Goal: Obtain resource: Obtain resource

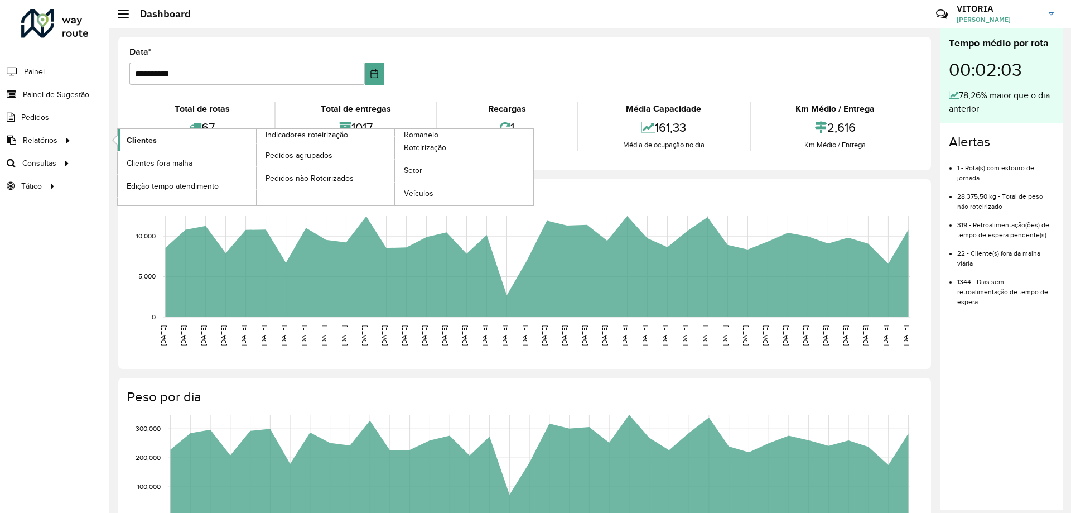
click at [144, 144] on span "Clientes" at bounding box center [142, 140] width 30 height 12
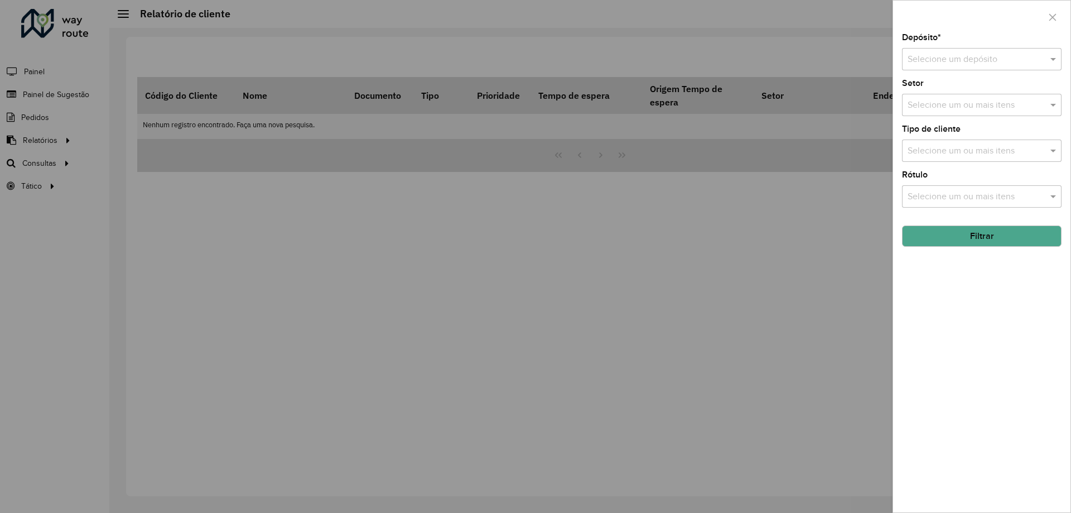
click at [976, 50] on div "Selecione um depósito" at bounding box center [982, 59] width 160 height 22
click at [940, 92] on span "CDD Barueri" at bounding box center [931, 90] width 49 height 9
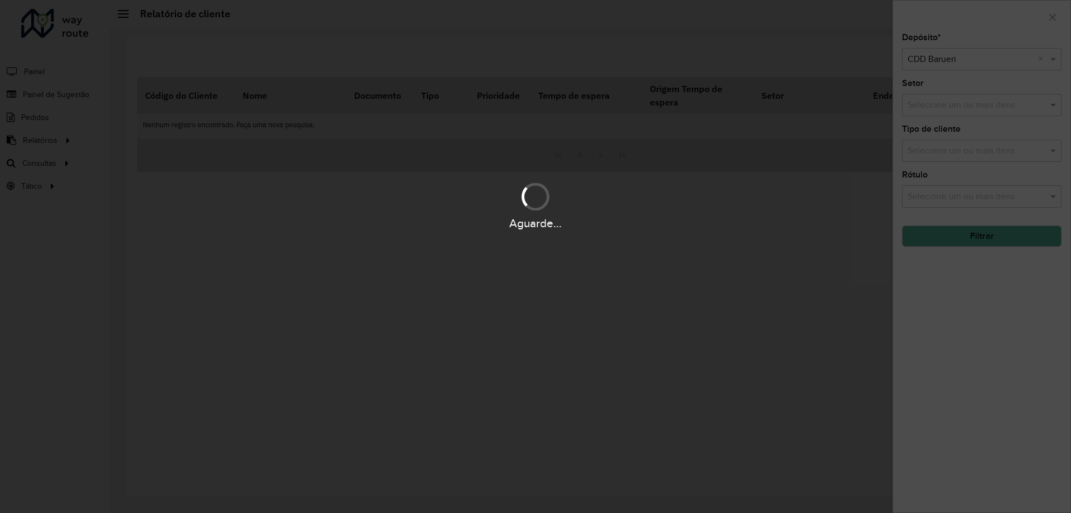
click at [962, 149] on div "Aguarde..." at bounding box center [535, 256] width 1071 height 513
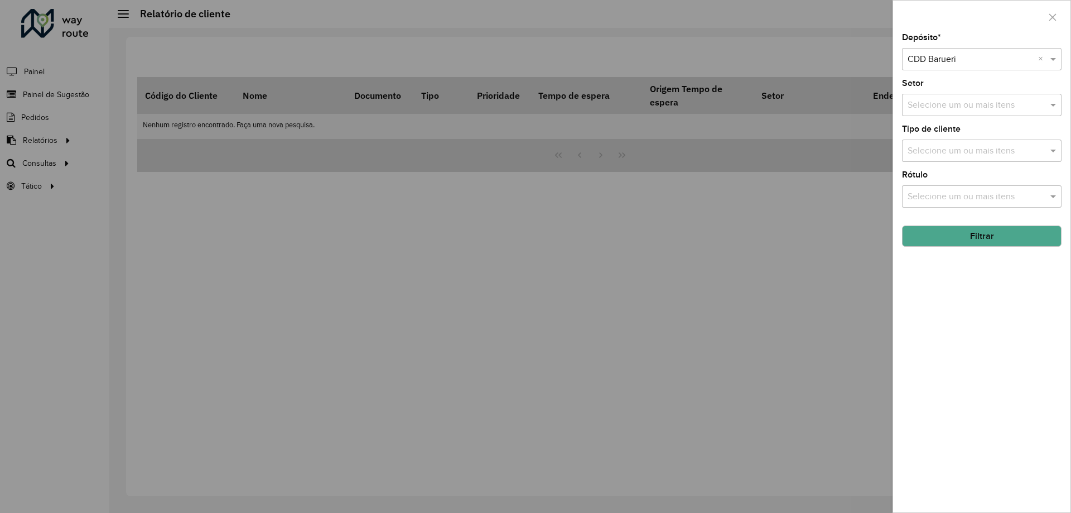
click at [957, 152] on input "text" at bounding box center [976, 150] width 143 height 13
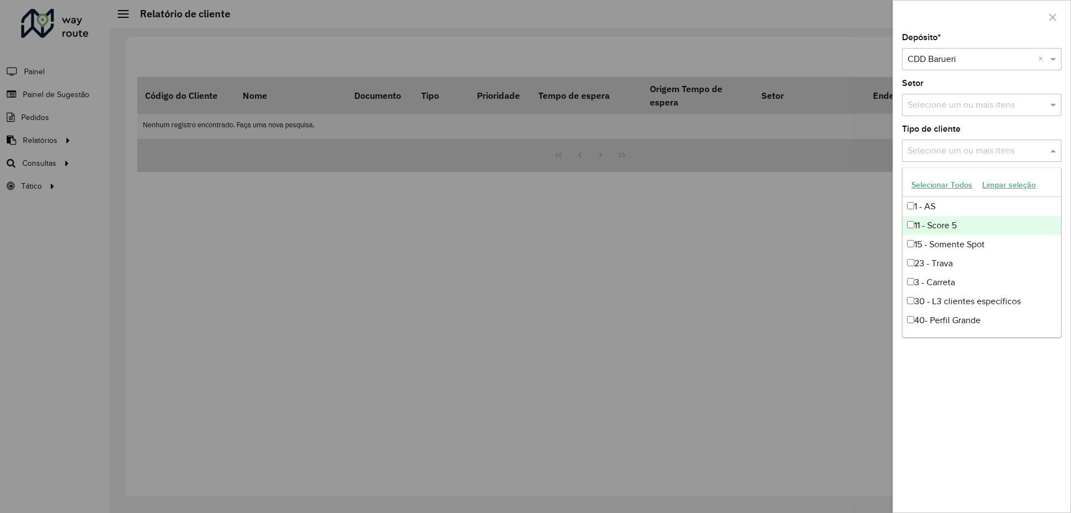
click at [942, 224] on div "11 - Score 5" at bounding box center [981, 225] width 158 height 19
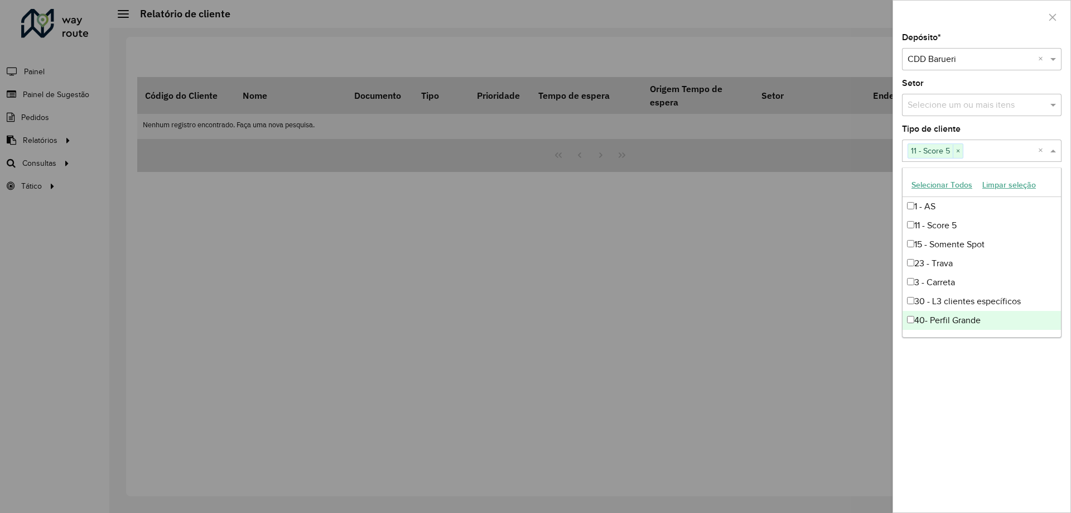
click at [1005, 368] on div "Depósito * Selecione um depósito × CDD Barueri × Setor Selecione um ou mais ite…" at bounding box center [981, 272] width 177 height 479
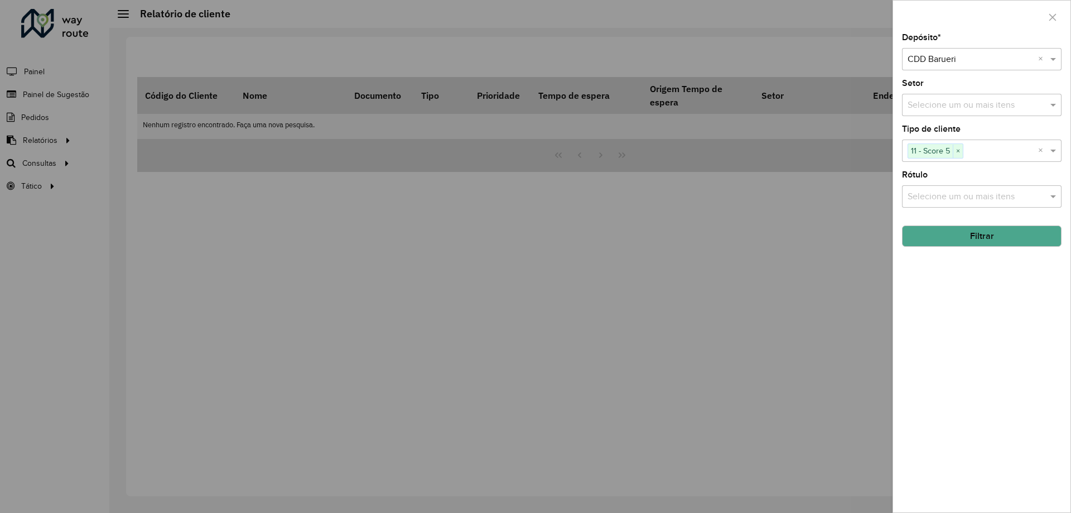
click at [984, 235] on button "Filtrar" at bounding box center [982, 235] width 160 height 21
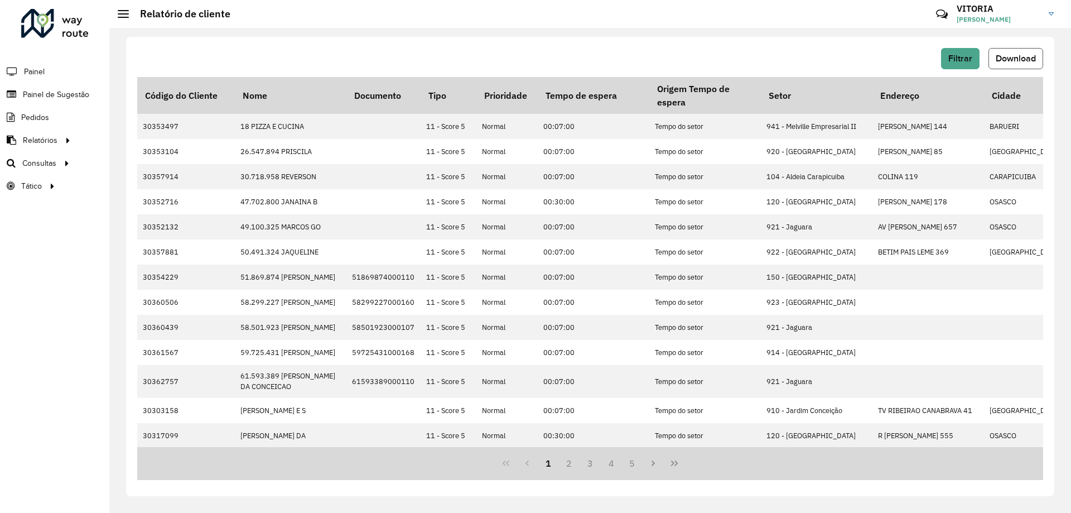
click at [1002, 60] on span "Download" at bounding box center [1016, 58] width 40 height 9
click at [128, 184] on span "Setores" at bounding box center [140, 186] width 27 height 12
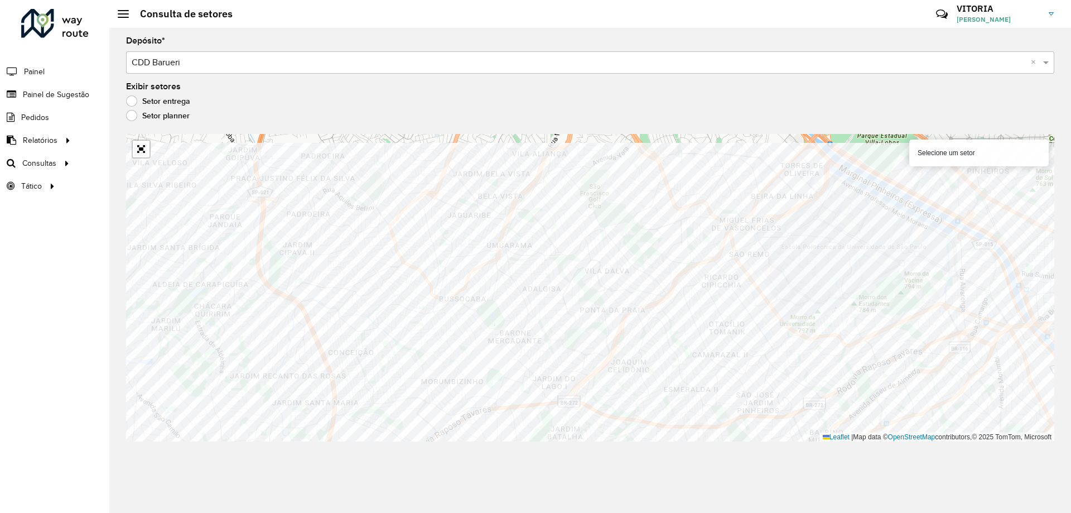
click at [836, 449] on div "Depósito * Selecione um depósito × CDD Barueri × Exibir setores Setor entrega S…" at bounding box center [590, 270] width 962 height 485
